Goal: Task Accomplishment & Management: Complete application form

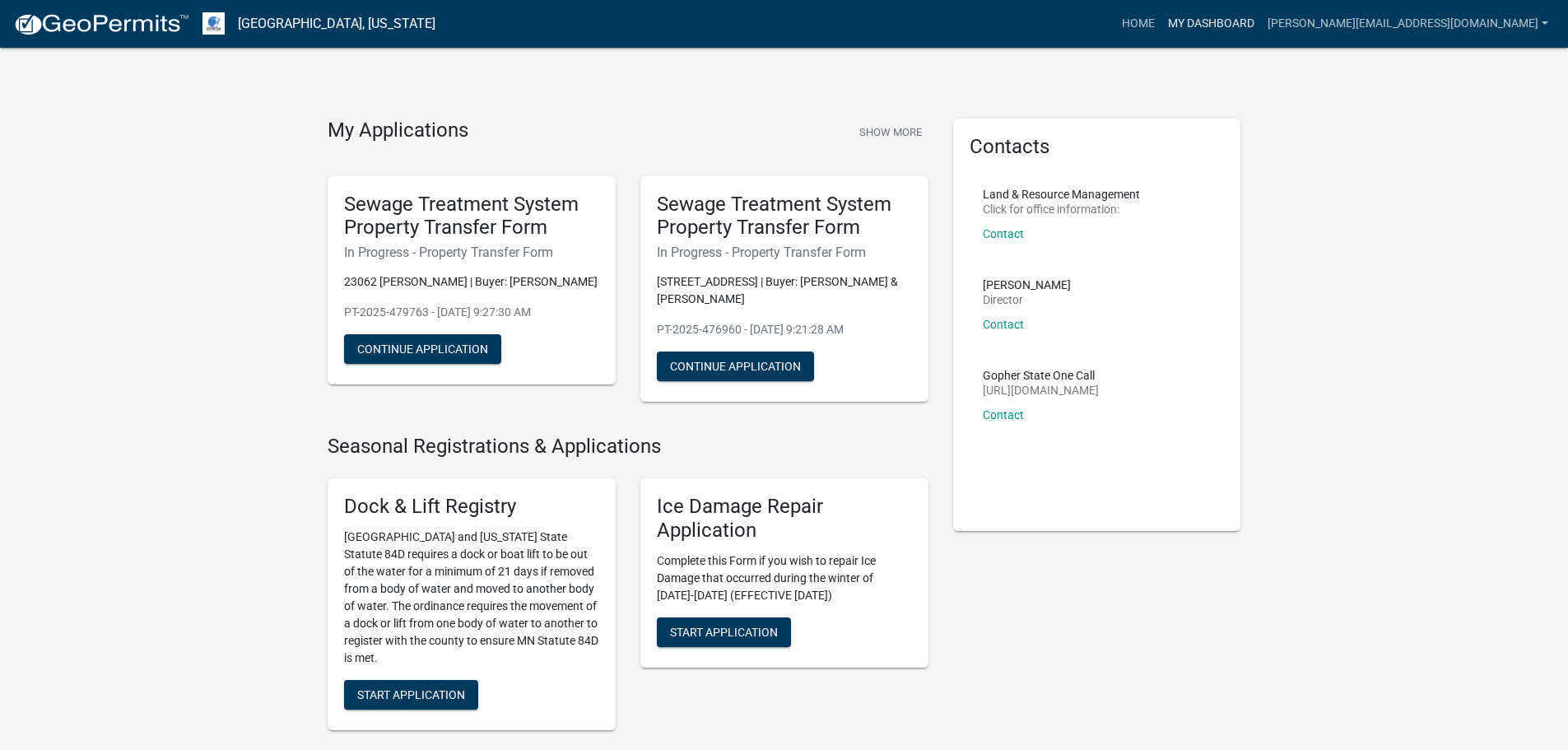
click at [1261, 27] on link "My Dashboard" at bounding box center [1211, 23] width 99 height 31
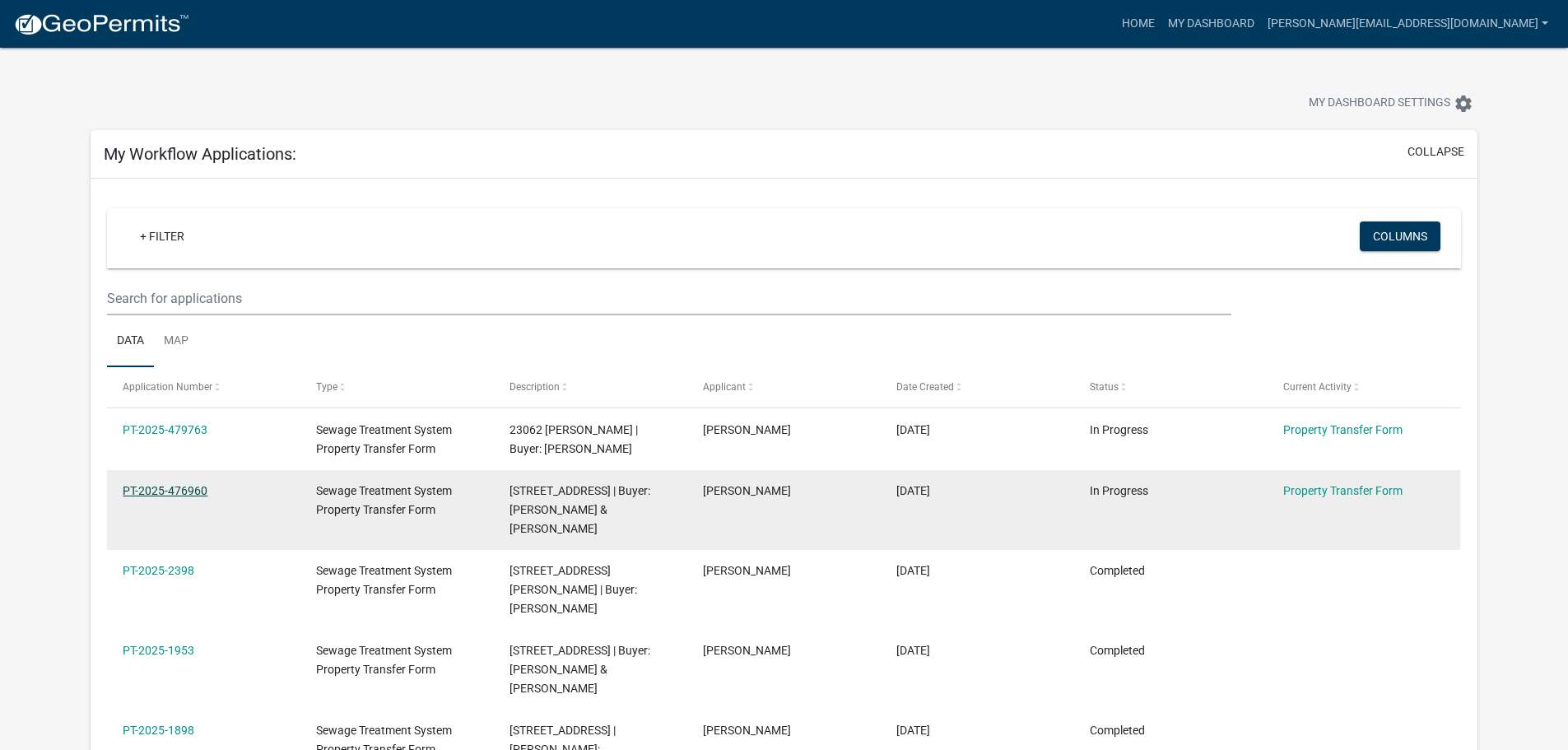
click at [171, 492] on link "PT-2025-476960" at bounding box center [165, 491] width 84 height 13
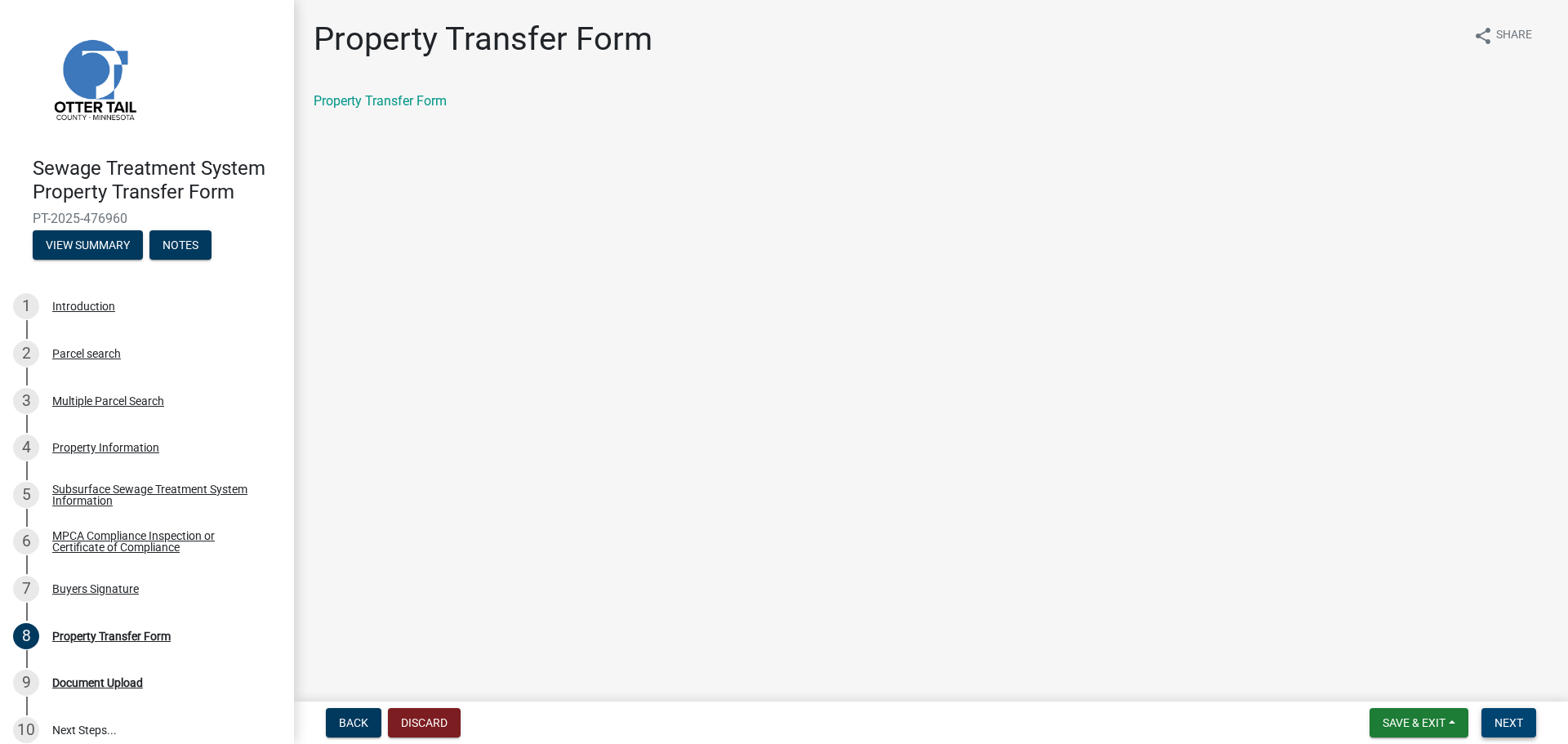
click at [1494, 724] on button "Next" at bounding box center [1508, 724] width 55 height 30
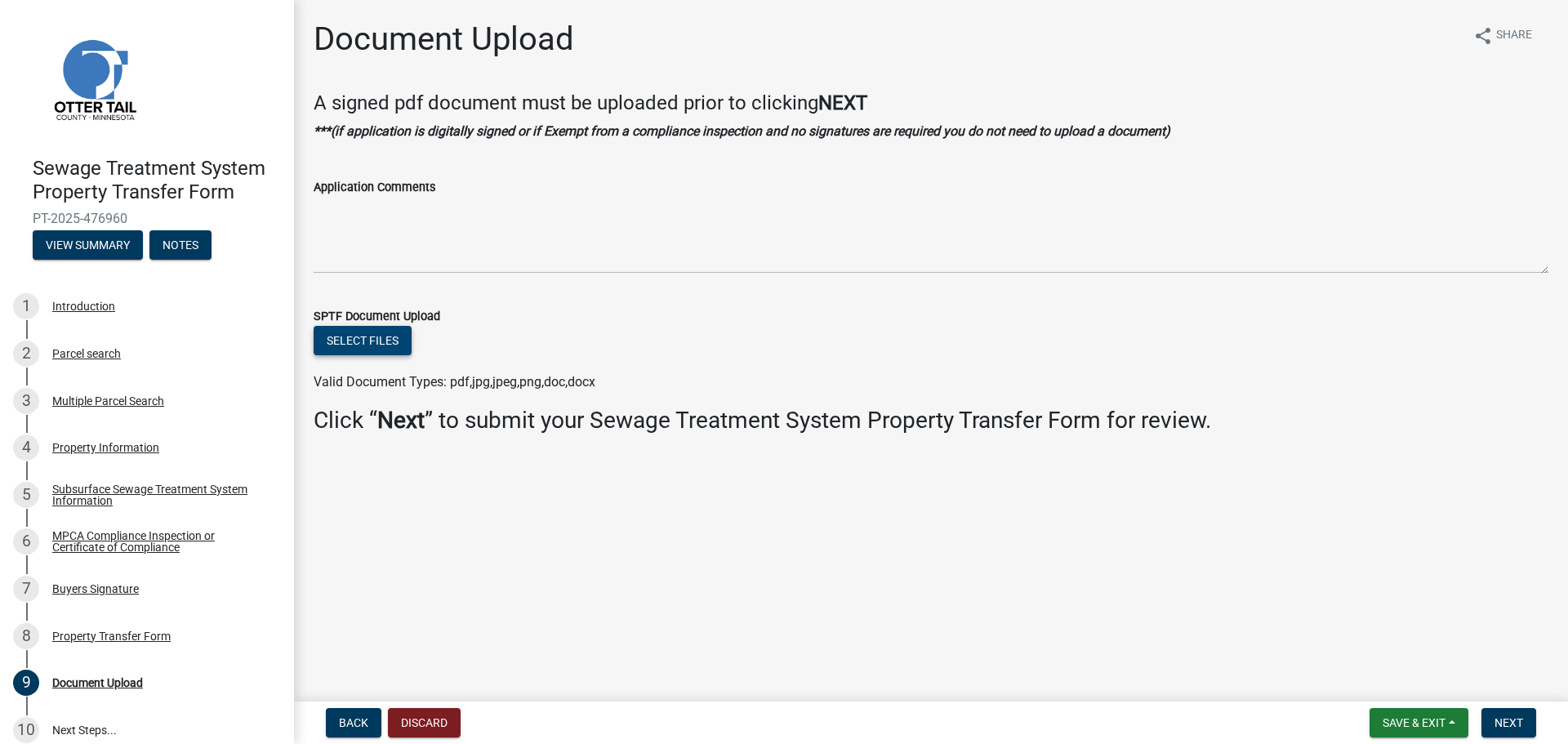
click at [379, 336] on button "Select files" at bounding box center [362, 341] width 98 height 30
click at [394, 336] on button "Select files" at bounding box center [362, 341] width 98 height 30
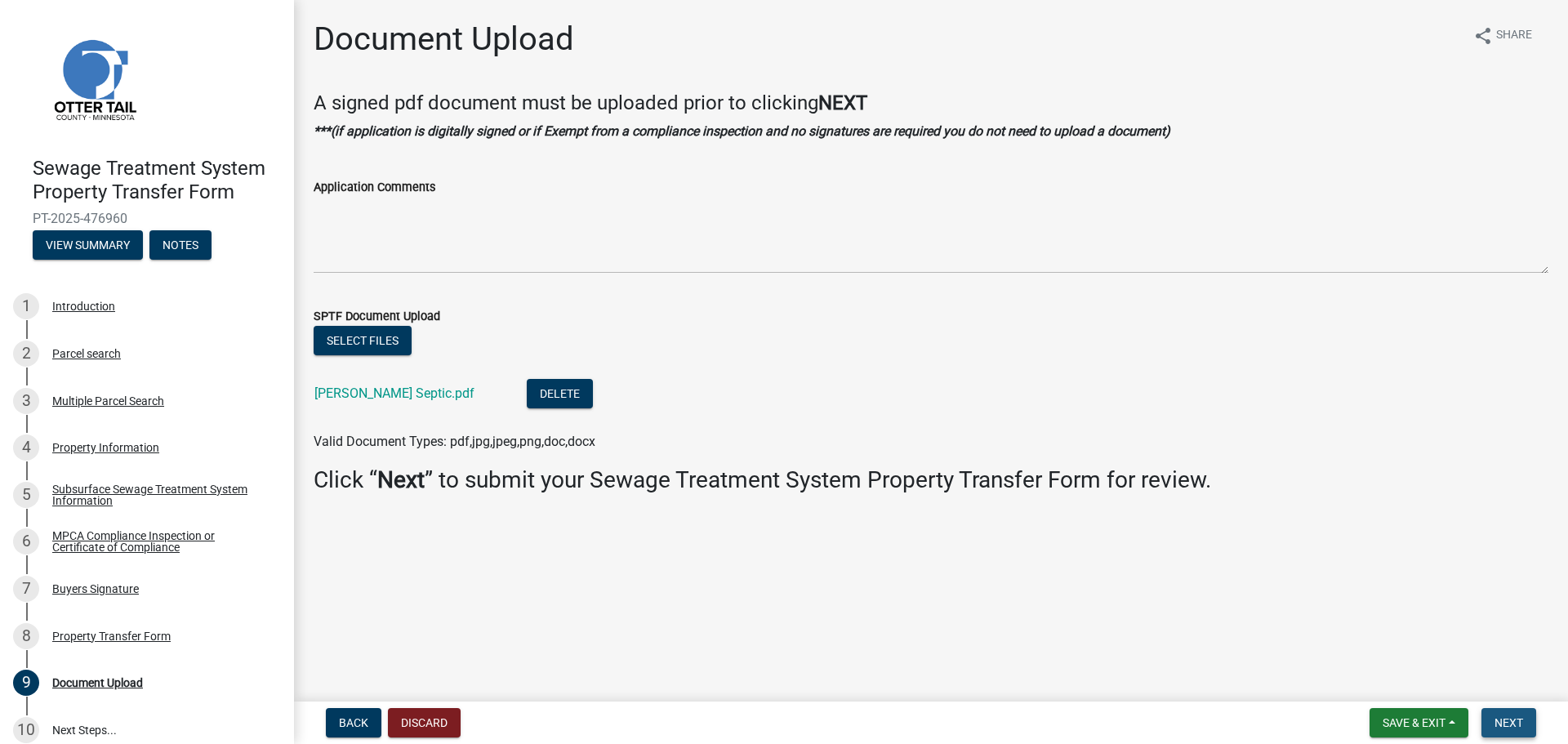
click at [1514, 724] on span "Next" at bounding box center [1508, 723] width 29 height 13
